Goal: Transaction & Acquisition: Book appointment/travel/reservation

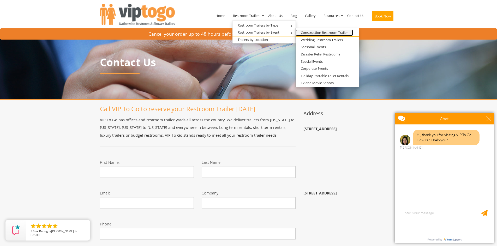
click at [312, 34] on link "Construction Restroom Trailer" at bounding box center [323, 32] width 57 height 7
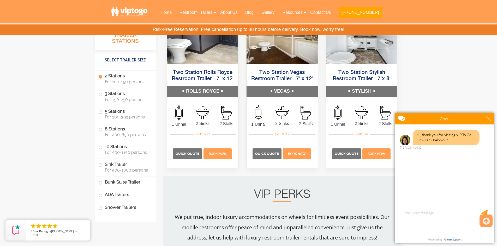
scroll to position [530, 0]
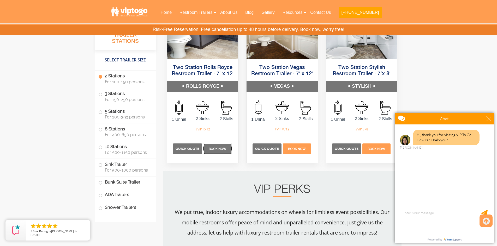
click at [211, 147] on p "Book Now" at bounding box center [217, 149] width 28 height 11
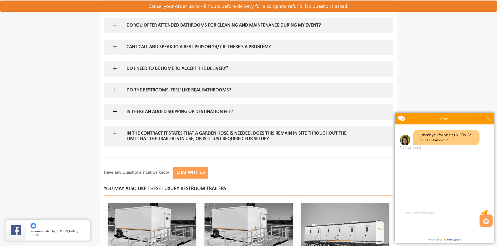
scroll to position [548, 0]
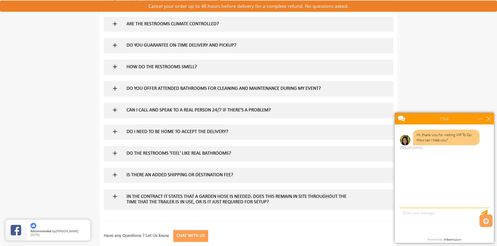
click at [47, 76] on div "Toggle navigation VIPTOGO Home Restroom Trailers Restroom Trailers by Type All …" at bounding box center [248, 45] width 497 height 1065
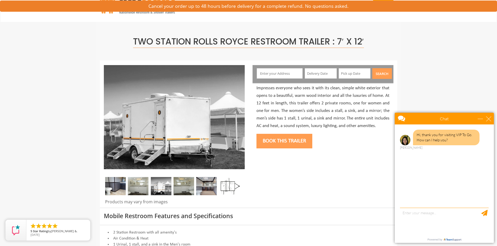
scroll to position [0, 0]
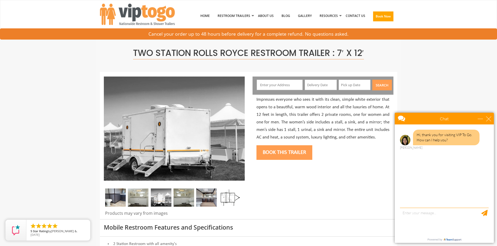
click at [142, 204] on img at bounding box center [138, 198] width 21 height 18
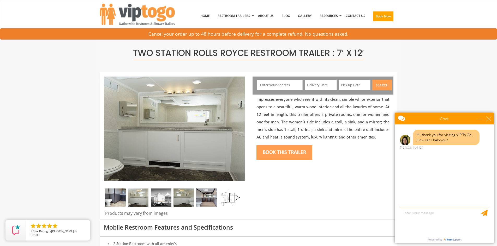
drag, startPoint x: 173, startPoint y: 202, endPoint x: 177, endPoint y: 200, distance: 4.2
click at [173, 202] on div at bounding box center [174, 199] width 141 height 21
click at [203, 197] on img at bounding box center [206, 198] width 21 height 18
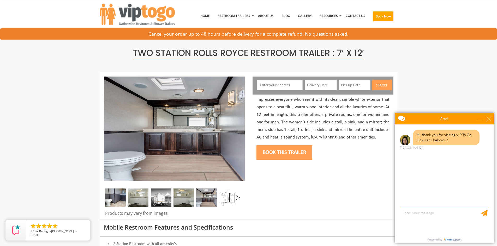
click at [230, 193] on img at bounding box center [229, 198] width 21 height 18
